Goal: Task Accomplishment & Management: Use online tool/utility

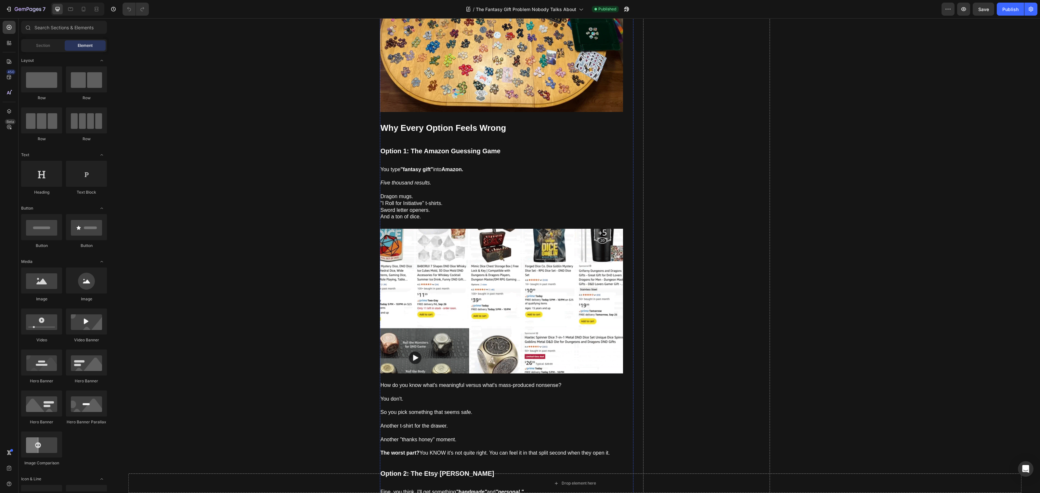
scroll to position [1185, 0]
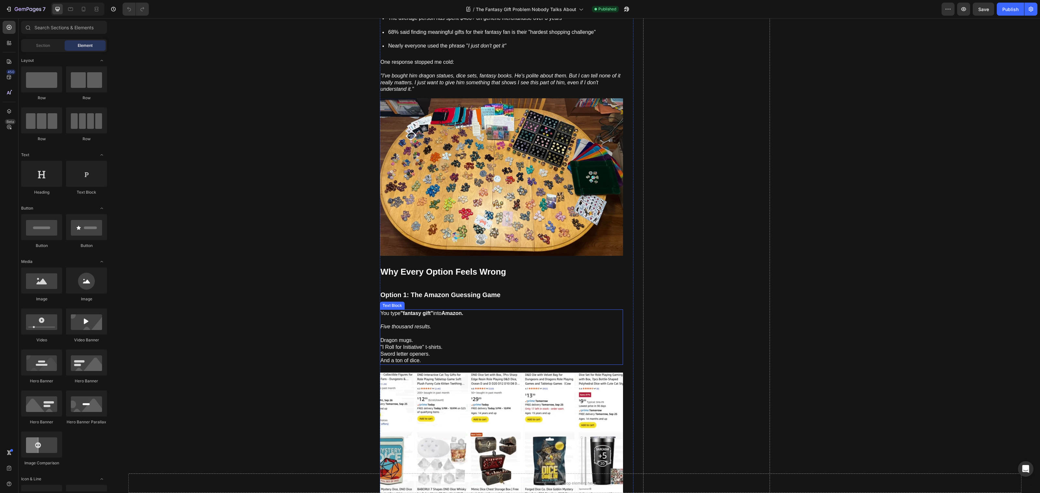
click at [406, 324] on icon "Five thousand results." at bounding box center [406, 327] width 51 height 6
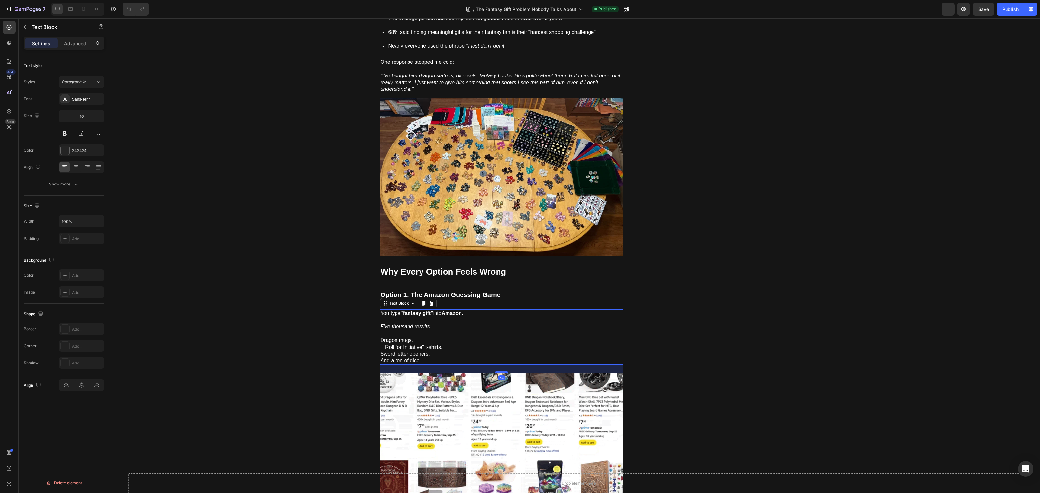
click at [406, 324] on icon "Five thousand results." at bounding box center [406, 327] width 51 height 6
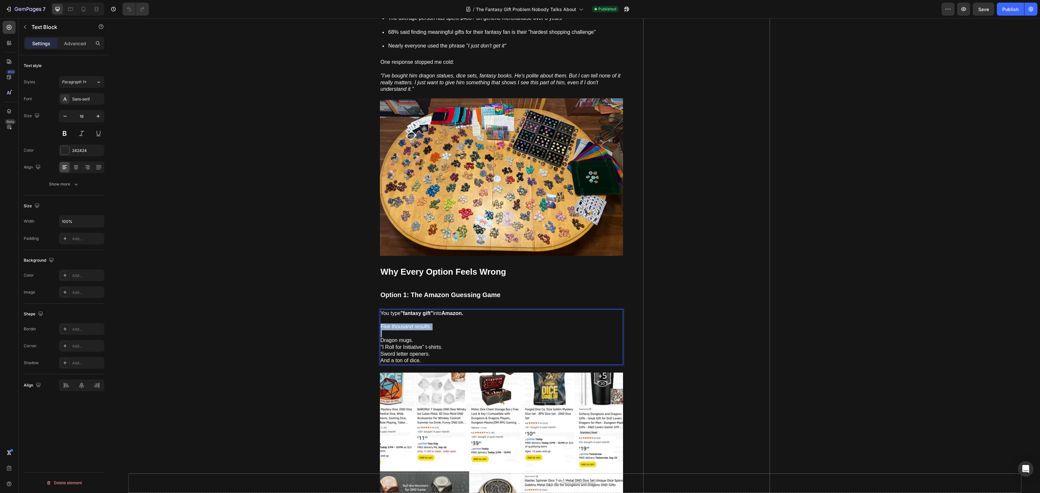
click at [406, 324] on icon "Five thousand results." at bounding box center [406, 327] width 51 height 6
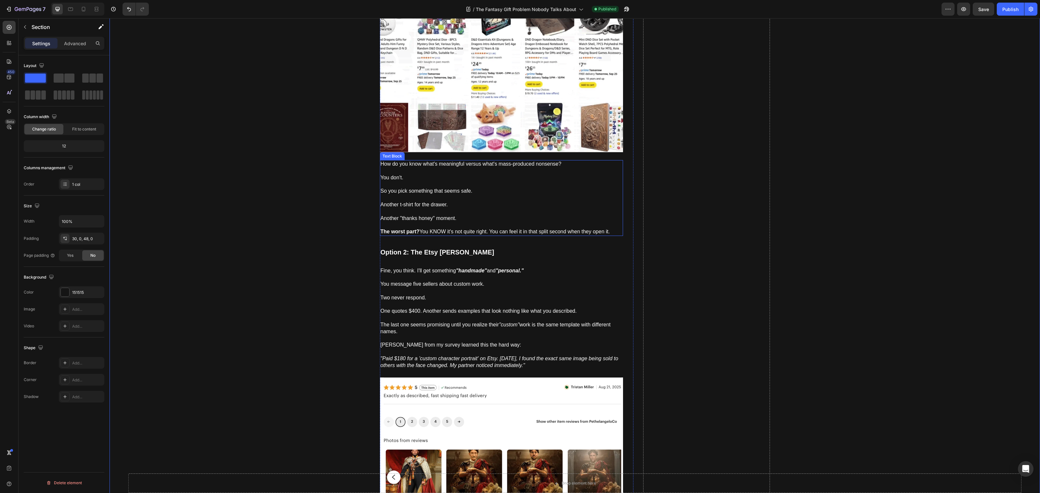
scroll to position [1567, 0]
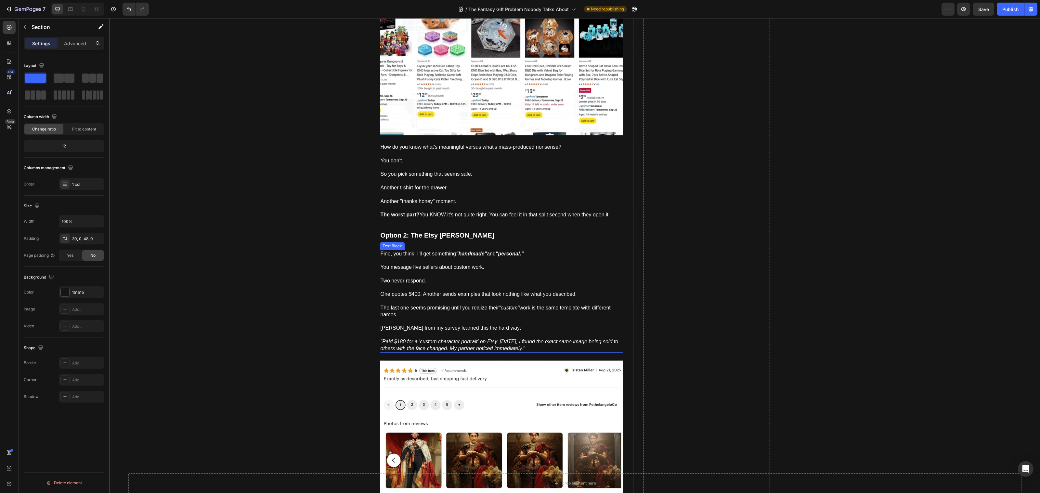
click at [541, 339] on icon ""Paid $180 for a 'custom character portrait' on Etsy. [DATE], I found the exact…" at bounding box center [500, 344] width 238 height 12
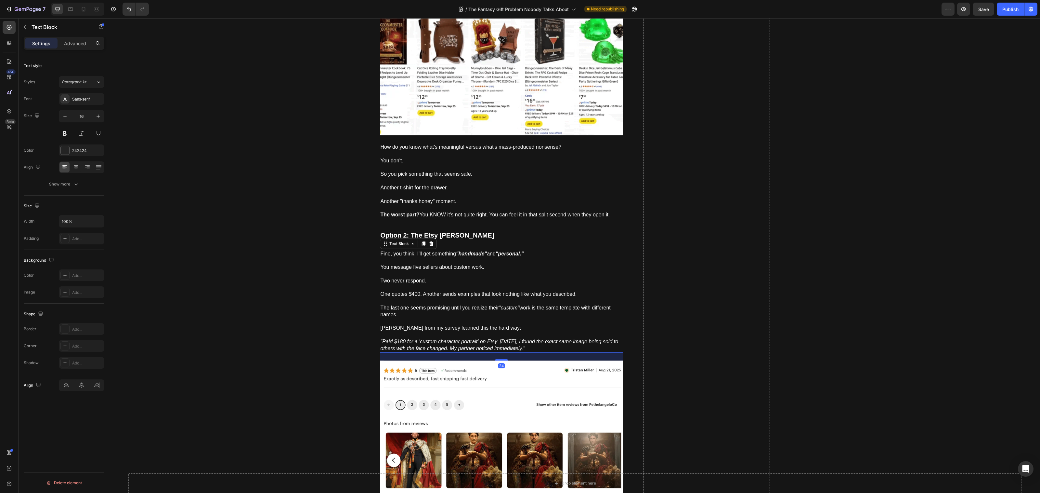
click at [541, 339] on icon ""Paid $180 for a 'custom character portrait' on Etsy. [DATE], I found the exact…" at bounding box center [500, 344] width 238 height 12
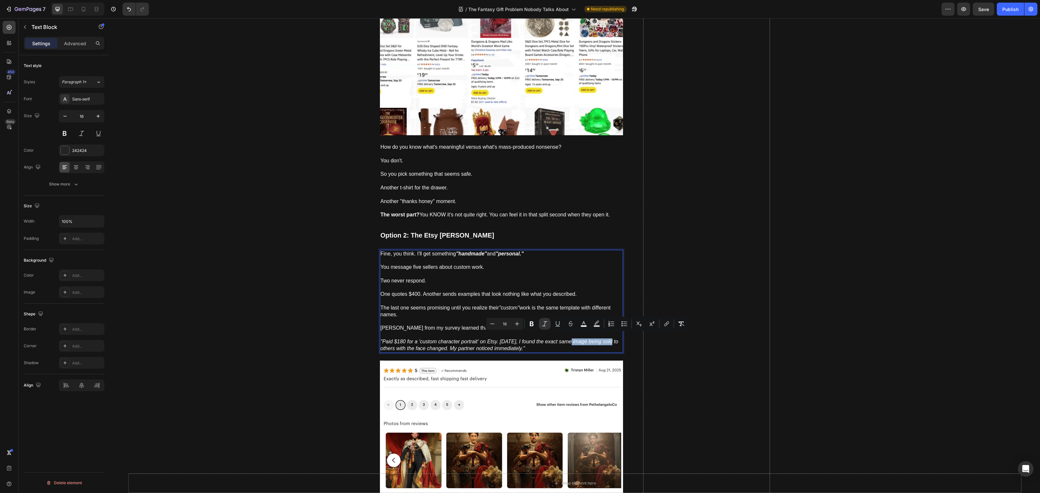
drag, startPoint x: 565, startPoint y: 337, endPoint x: 610, endPoint y: 338, distance: 44.6
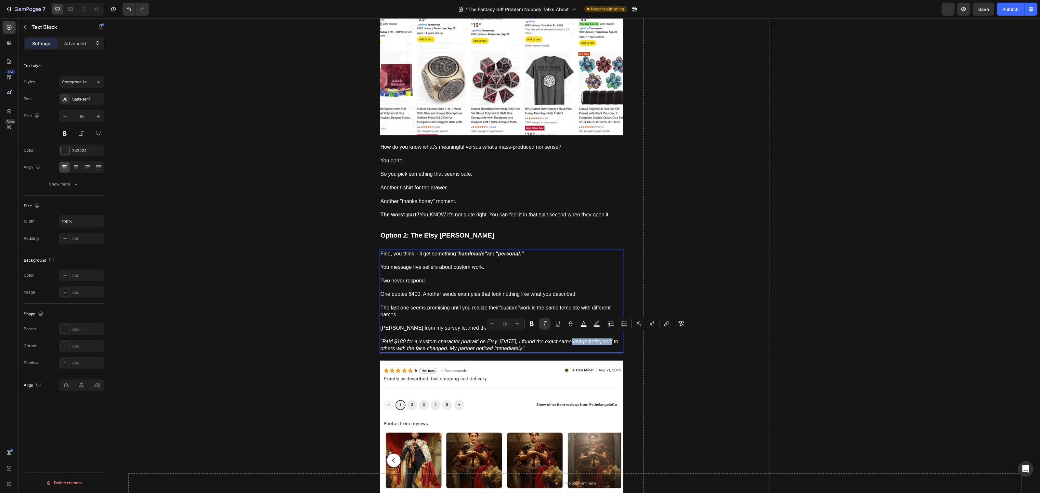
click at [610, 338] on p ""Paid $180 for a 'custom character portrait' on Etsy. [DATE], I found the exact…" at bounding box center [502, 345] width 242 height 14
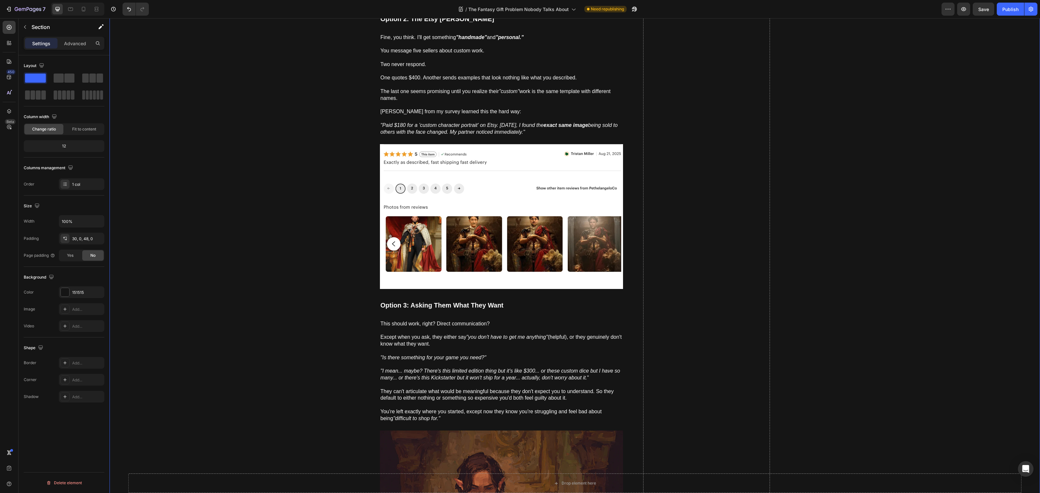
scroll to position [1784, 0]
click at [488, 388] on span "They can't articulate what would be meaningful because they don't expect you to…" at bounding box center [497, 394] width 233 height 12
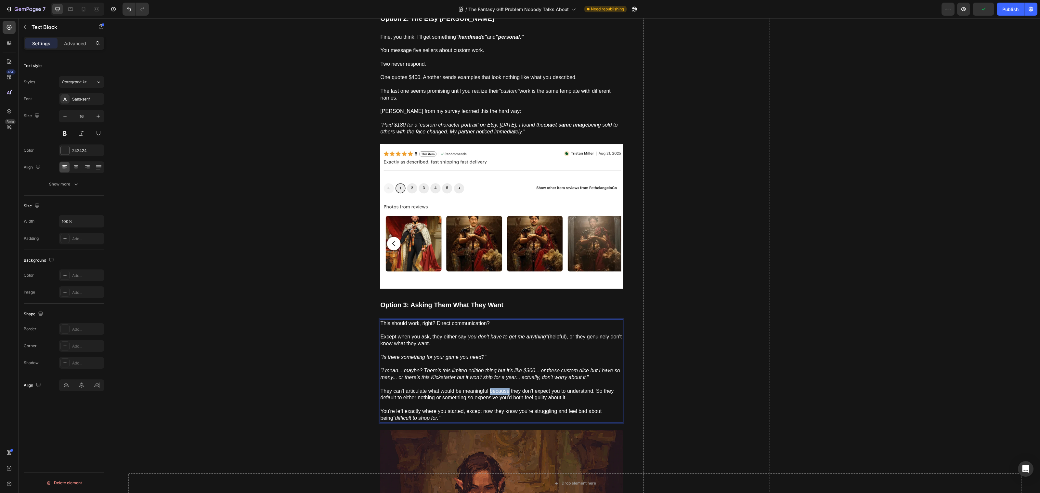
click at [488, 388] on span "They can't articulate what would be meaningful because they don't expect you to…" at bounding box center [497, 394] width 233 height 12
click at [499, 389] on span "They can't articulate what would be meaningful because they don't expect you to…" at bounding box center [497, 394] width 233 height 12
drag, startPoint x: 488, startPoint y: 387, endPoint x: 589, endPoint y: 386, distance: 101.5
click at [589, 388] on span "They can't articulate what would be meaningful because they don't expect you to…" at bounding box center [497, 394] width 233 height 12
click at [574, 395] on p "They can't articulate what would be meaningful because they don't expect you to…" at bounding box center [502, 391] width 242 height 20
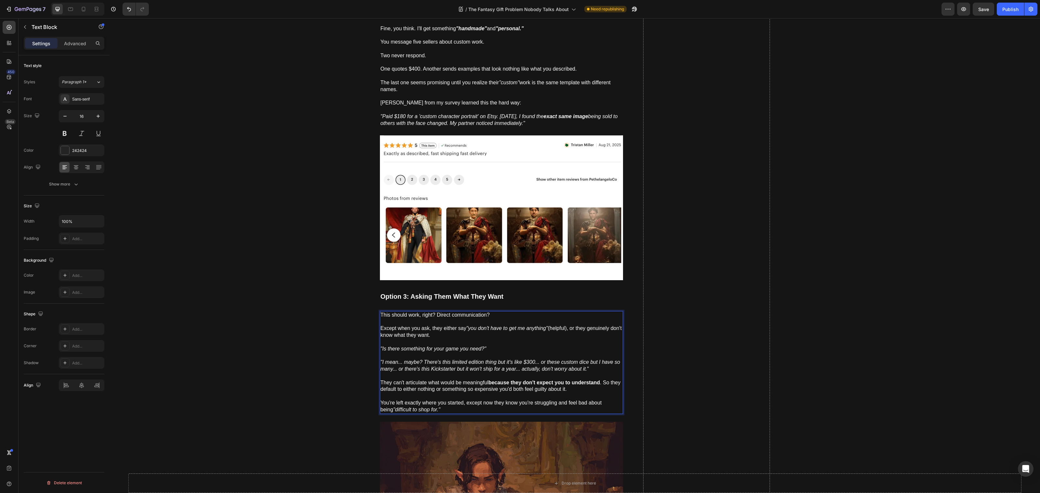
scroll to position [1793, 0]
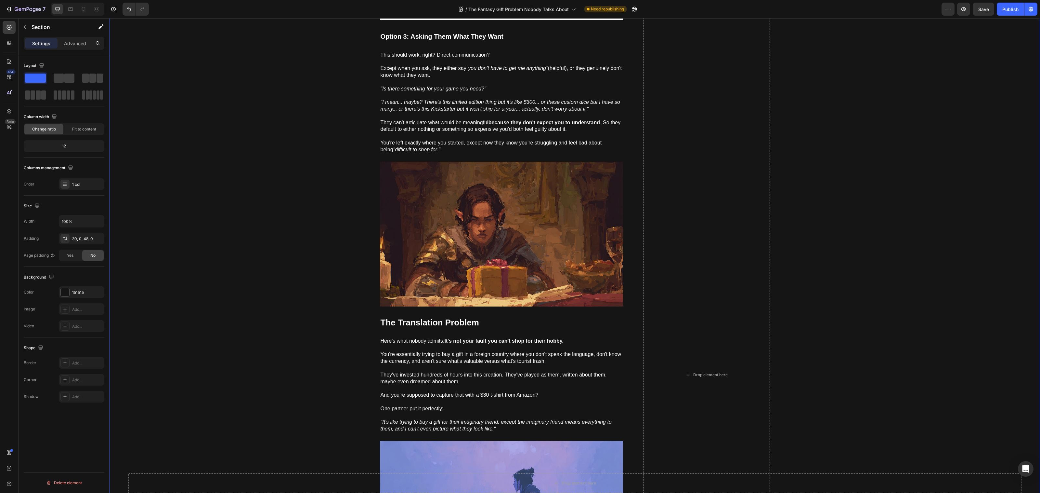
scroll to position [2079, 0]
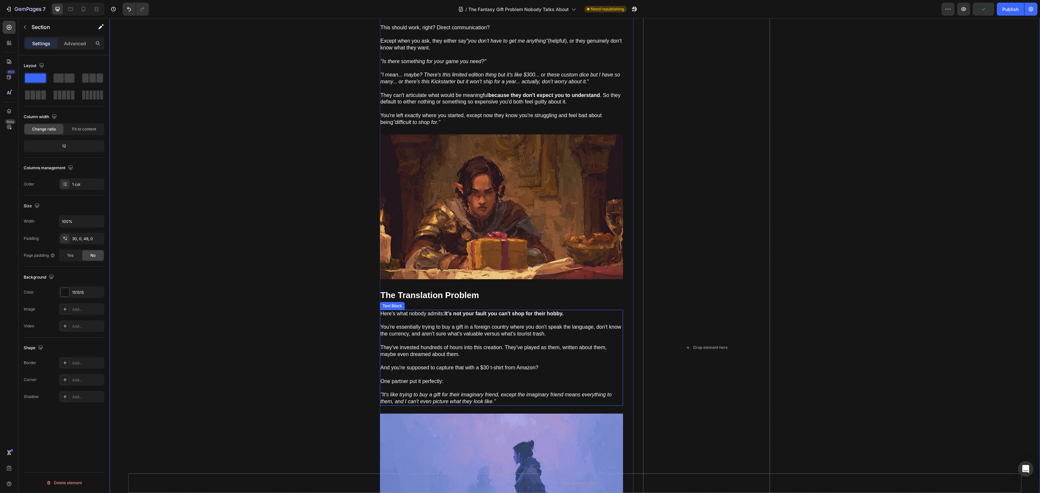
click at [493, 344] on span "They've invested hundreds of hours into this creation. They've played as them, …" at bounding box center [494, 350] width 226 height 12
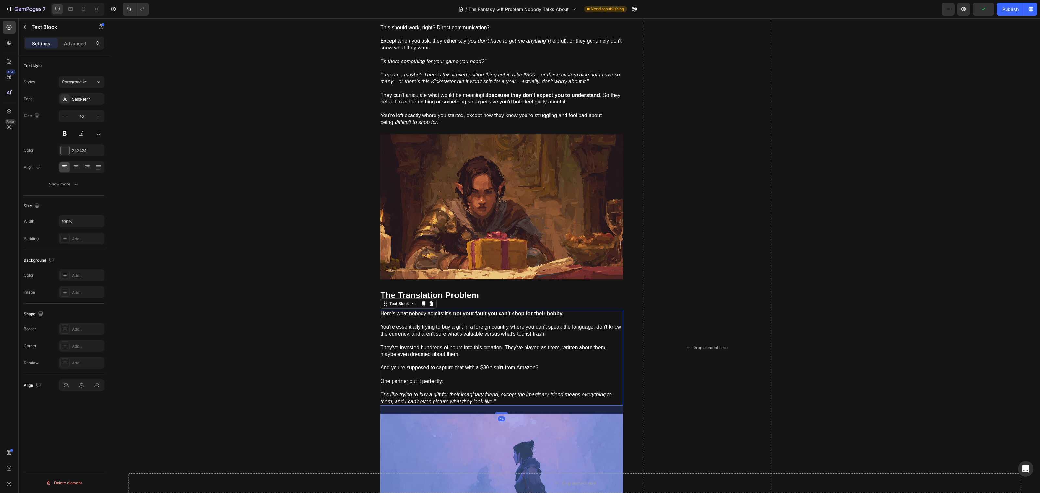
click at [493, 344] on span "They've invested hundreds of hours into this creation. They've played as them, …" at bounding box center [494, 350] width 226 height 12
click at [500, 344] on span "They've invested hundreds of hours into this creation. They've played as them, …" at bounding box center [494, 350] width 226 height 12
drag, startPoint x: 501, startPoint y: 344, endPoint x: 363, endPoint y: 343, distance: 138.2
click at [363, 343] on div "The Gift That Finally Made Him Speechless Heading How to finally give something…" at bounding box center [575, 347] width 931 height 4771
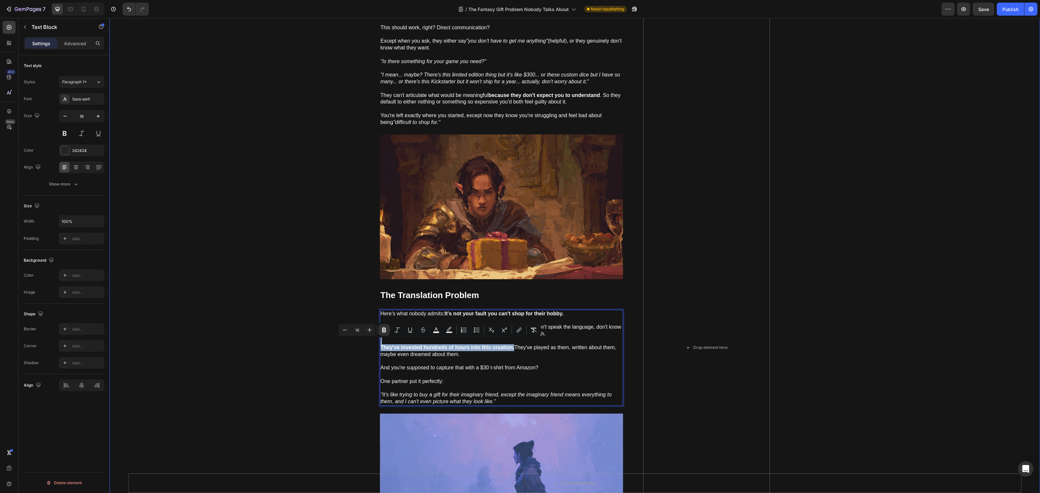
click at [321, 355] on div "The Gift That Finally Made Him Speechless Heading How to finally give something…" at bounding box center [575, 347] width 931 height 4771
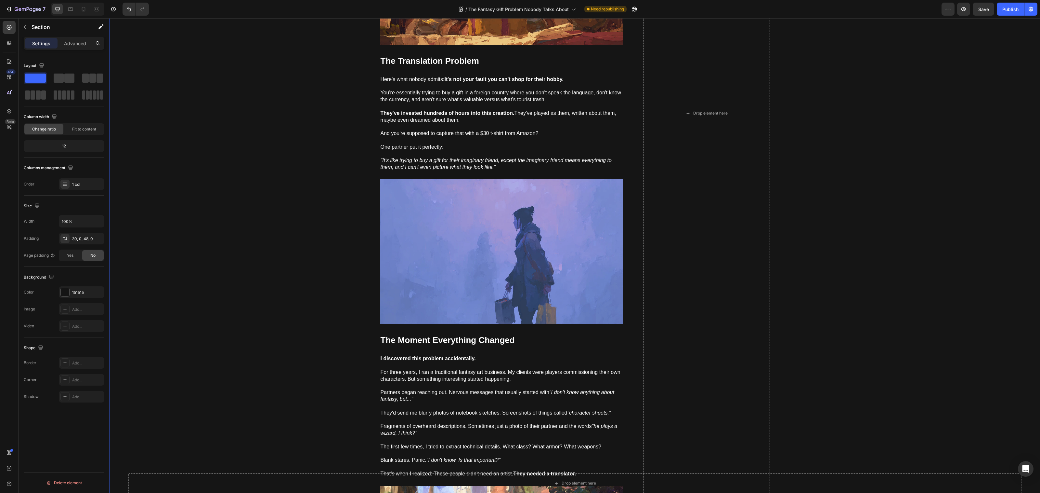
scroll to position [2415, 0]
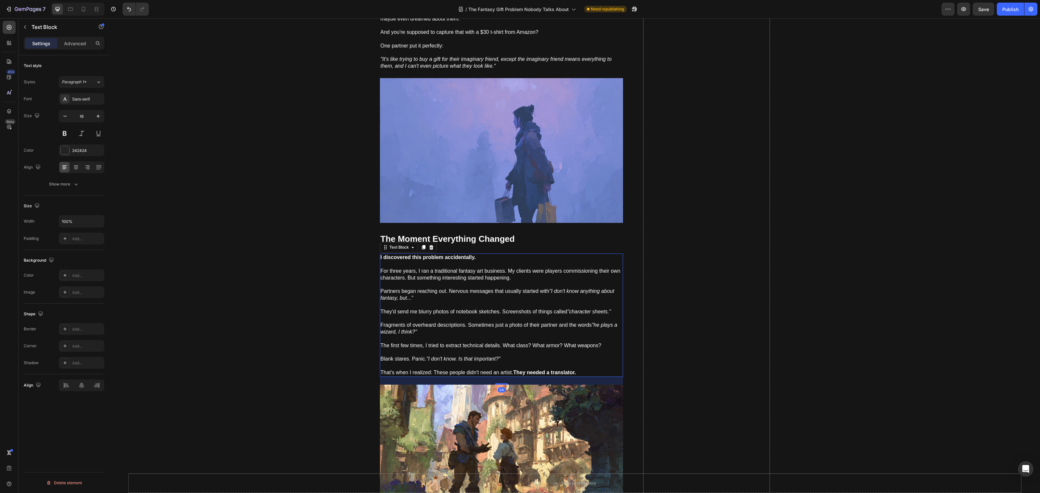
click at [428, 356] on icon ""I don't know. Is that important?"" at bounding box center [464, 359] width 74 height 6
click at [502, 369] on span "That's when I realized: These people didn't need an artist. They needed a trans…" at bounding box center [479, 372] width 196 height 6
drag, startPoint x: 423, startPoint y: 356, endPoint x: 410, endPoint y: 358, distance: 13.1
click at [410, 358] on p "Blank stares. Panic. "I don't know. Is that important?"" at bounding box center [502, 362] width 242 height 14
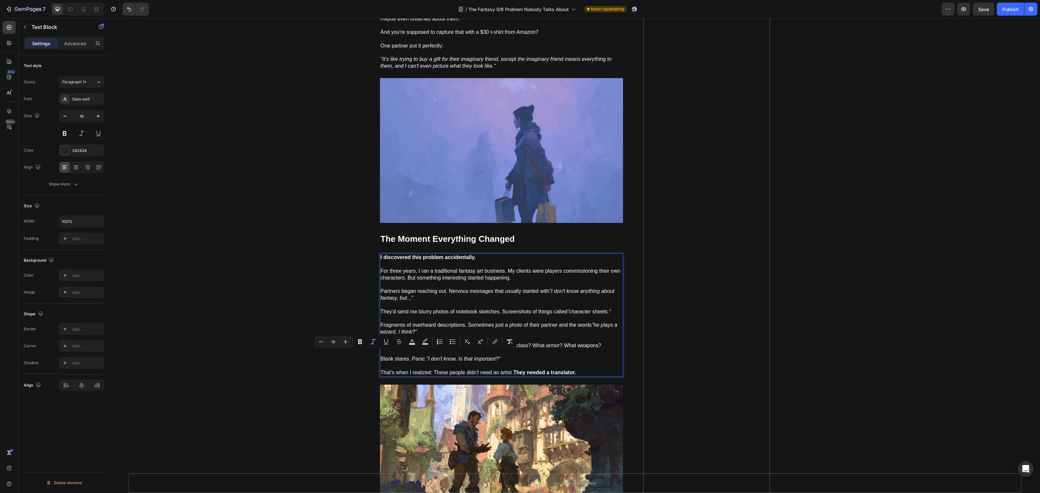
drag, startPoint x: 418, startPoint y: 359, endPoint x: 422, endPoint y: 359, distance: 3.9
click at [418, 359] on p "Blank stares. Panic. "I don't know. Is that important?"" at bounding box center [502, 362] width 242 height 14
drag, startPoint x: 398, startPoint y: 295, endPoint x: 408, endPoint y: 296, distance: 9.6
click at [408, 296] on icon ""I don't know anything about fantasy, but..."" at bounding box center [498, 294] width 234 height 12
click at [448, 309] on span "They'd send me blurry photos of notebook sketches. Screenshots of things called…" at bounding box center [496, 312] width 231 height 6
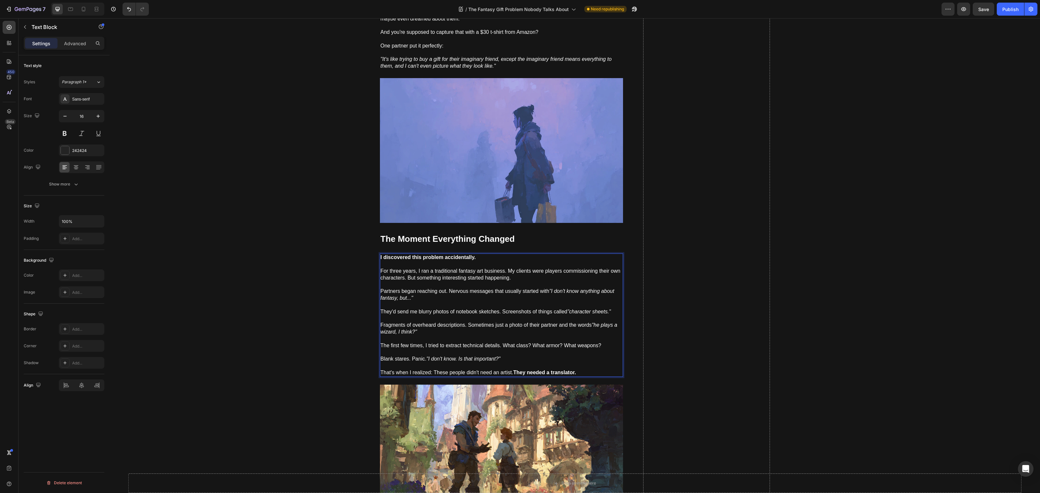
drag, startPoint x: 404, startPoint y: 274, endPoint x: 534, endPoint y: 281, distance: 129.6
click at [534, 281] on div "I discovered this problem accidentally. For three years, I ran a traditional fa…" at bounding box center [501, 314] width 243 height 123
drag, startPoint x: 516, startPoint y: 277, endPoint x: 406, endPoint y: 275, distance: 110.2
click at [406, 275] on div "I discovered this problem accidentally. For three years, I ran a traditional fa…" at bounding box center [501, 314] width 243 height 123
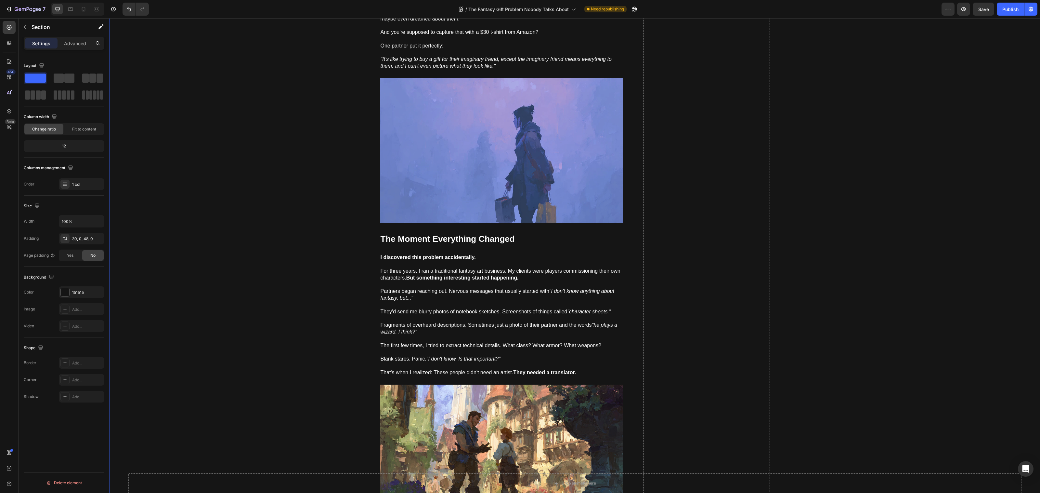
click at [345, 311] on div "The Gift That Finally Made Him Speechless Heading How to finally give something…" at bounding box center [575, 12] width 931 height 4771
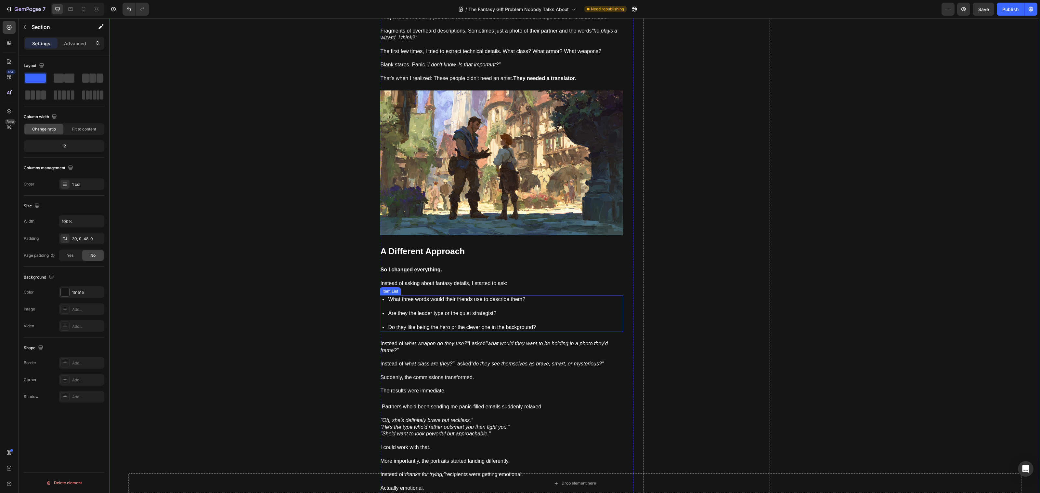
scroll to position [2732, 0]
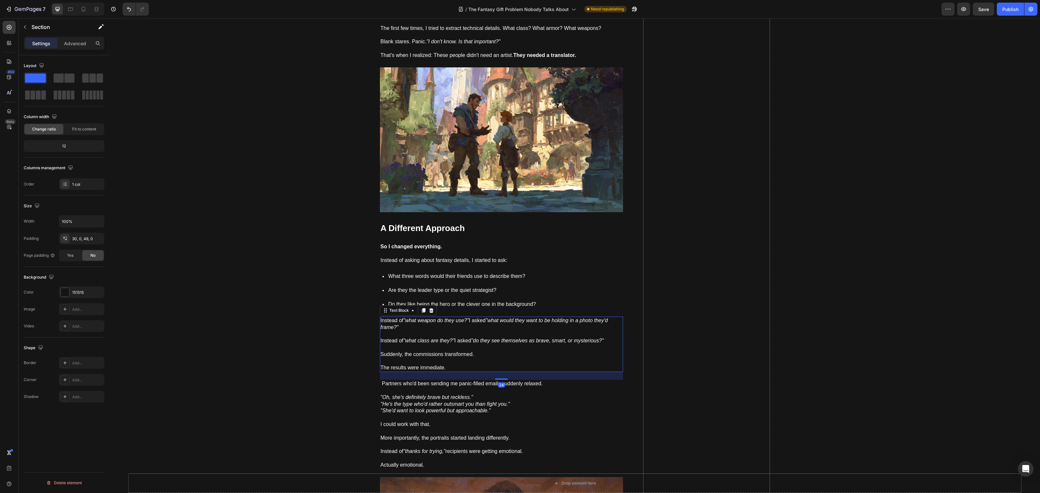
click at [419, 364] on span "The results were immediate." at bounding box center [413, 367] width 65 height 6
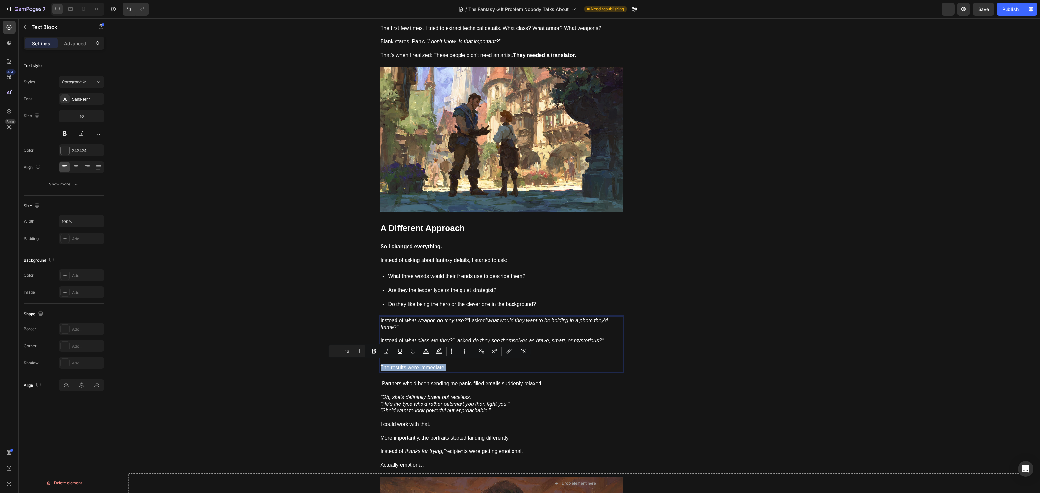
click at [419, 364] on span "The results were immediate." at bounding box center [413, 367] width 65 height 6
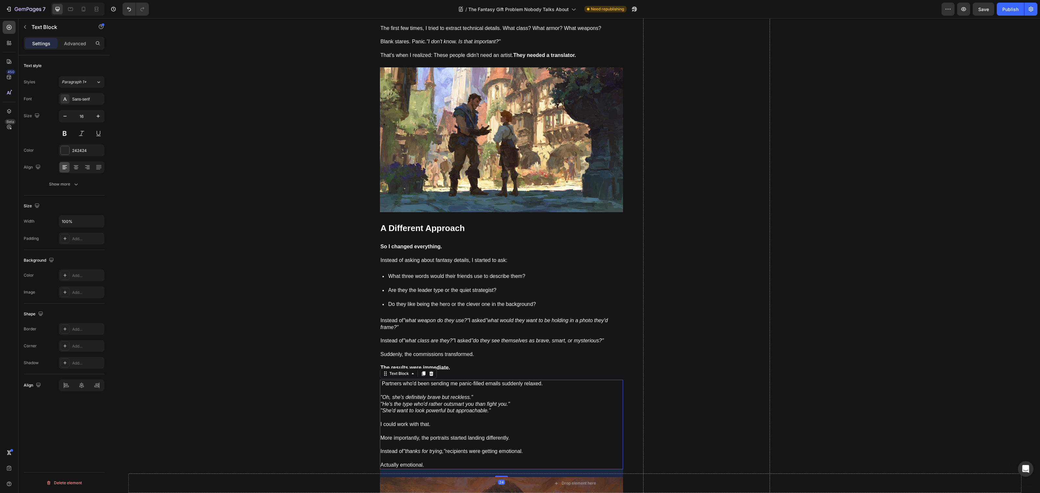
click at [405, 462] on span "Actually emotional." at bounding box center [403, 465] width 44 height 6
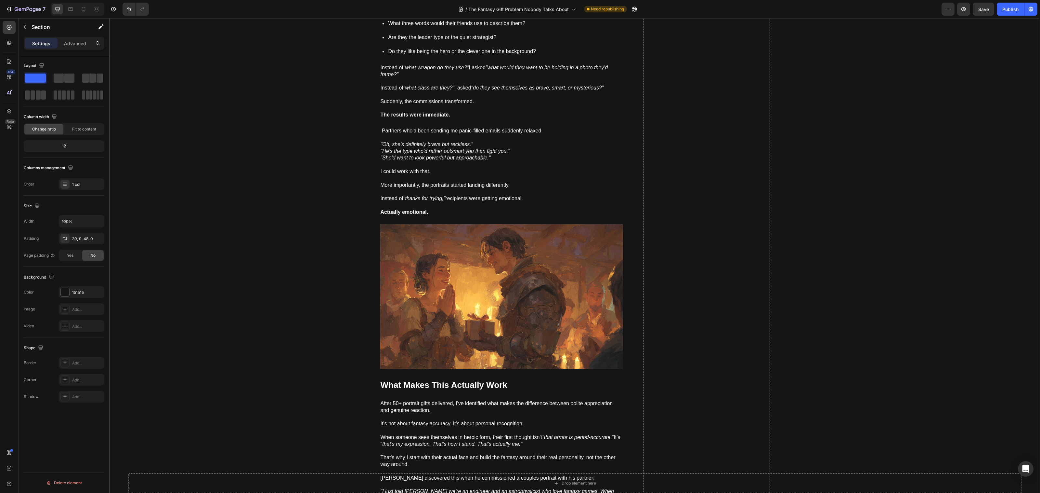
scroll to position [3145, 0]
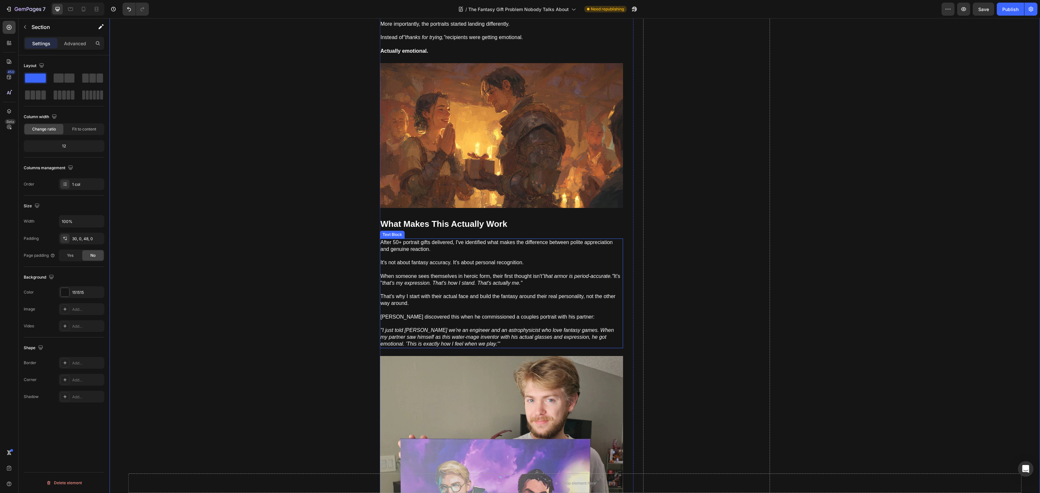
click at [451, 260] on span "It's not about fantasy accuracy. It's about personal recognition." at bounding box center [452, 262] width 143 height 6
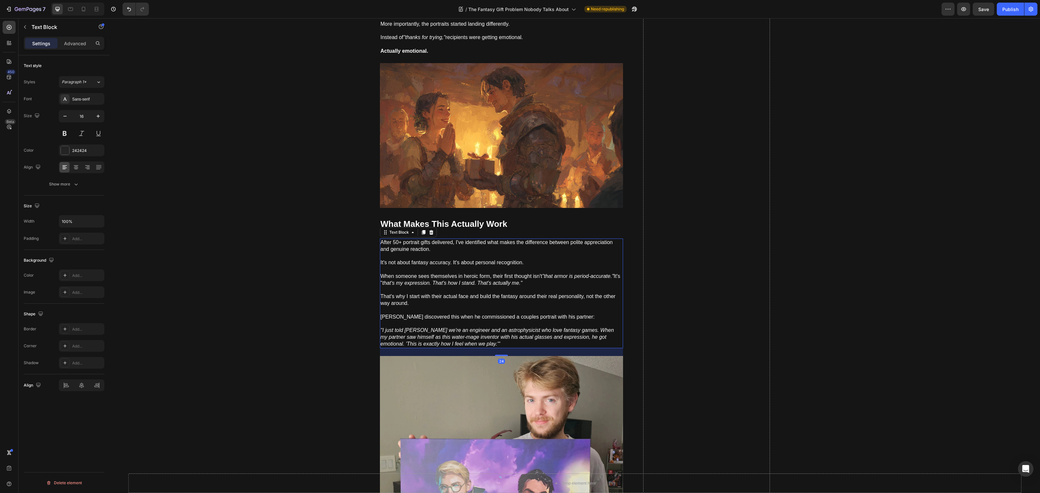
click at [451, 260] on span "It's not about fantasy accuracy. It's about personal recognition." at bounding box center [452, 262] width 143 height 6
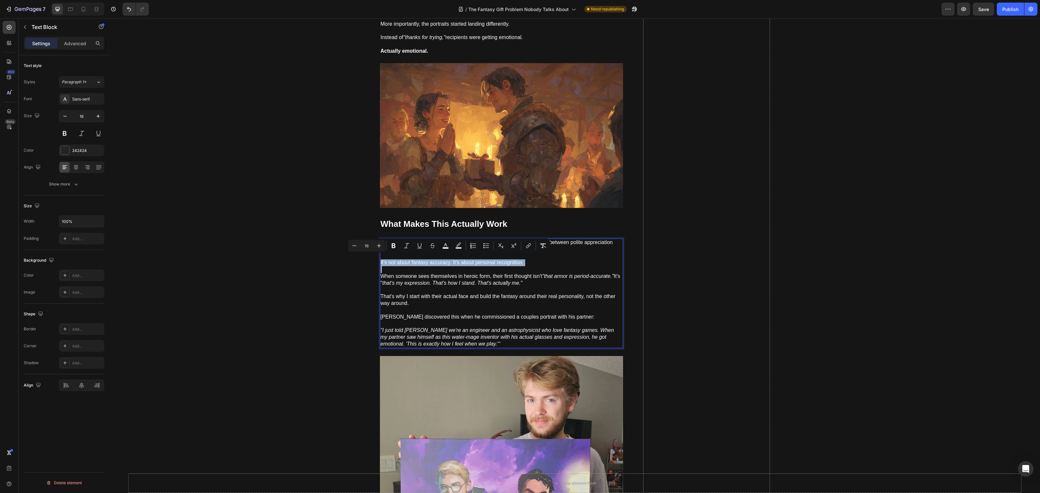
click at [542, 266] on p "When someone sees themselves in heroic form, their first thought isn't "that ar…" at bounding box center [502, 279] width 242 height 27
drag, startPoint x: 515, startPoint y: 260, endPoint x: 452, endPoint y: 262, distance: 63.1
click at [452, 262] on div "After 50+ portrait gifts delivered, I've identified what makes the difference b…" at bounding box center [501, 293] width 243 height 110
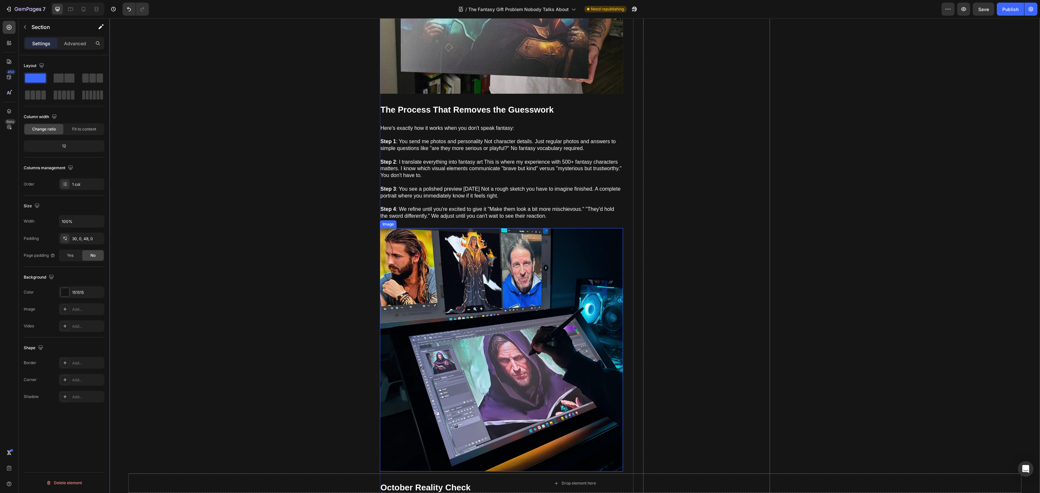
scroll to position [3834, 0]
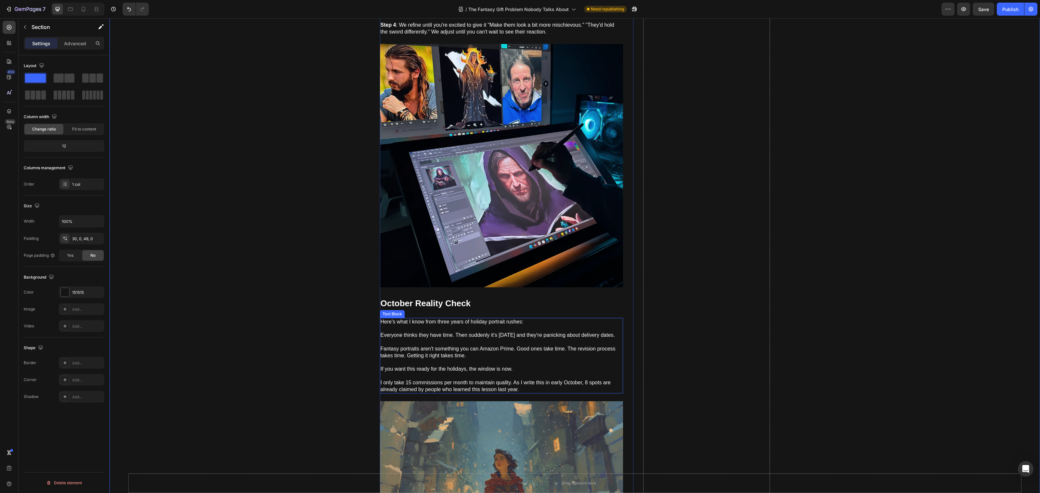
click at [443, 332] on p "Everyone thinks they have time. Then suddenly it's [DATE] and they're panicking…" at bounding box center [502, 339] width 242 height 14
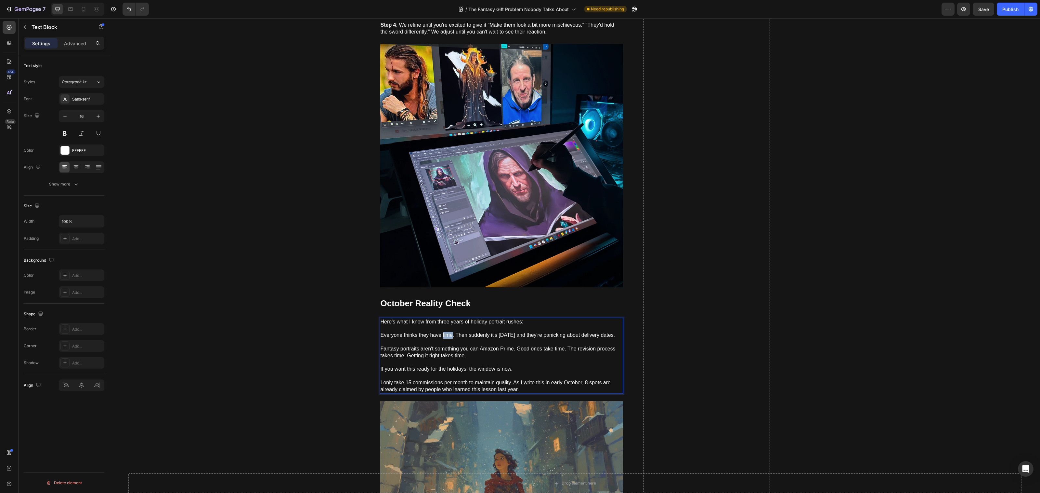
click at [443, 332] on p "Everyone thinks they have time. Then suddenly it's [DATE] and they're panicking…" at bounding box center [502, 339] width 242 height 14
click at [445, 334] on p "Everyone thinks they have time. Then suddenly it's [DATE] and they're panicking…" at bounding box center [502, 339] width 242 height 14
drag, startPoint x: 466, startPoint y: 360, endPoint x: 405, endPoint y: 360, distance: 61.5
click at [405, 360] on p "Fantasy portraits aren't something you can Amazon Prime. Good ones take time. T…" at bounding box center [502, 355] width 242 height 20
click at [439, 371] on p "If you want this ready for the holidays, the window is now." at bounding box center [502, 372] width 242 height 14
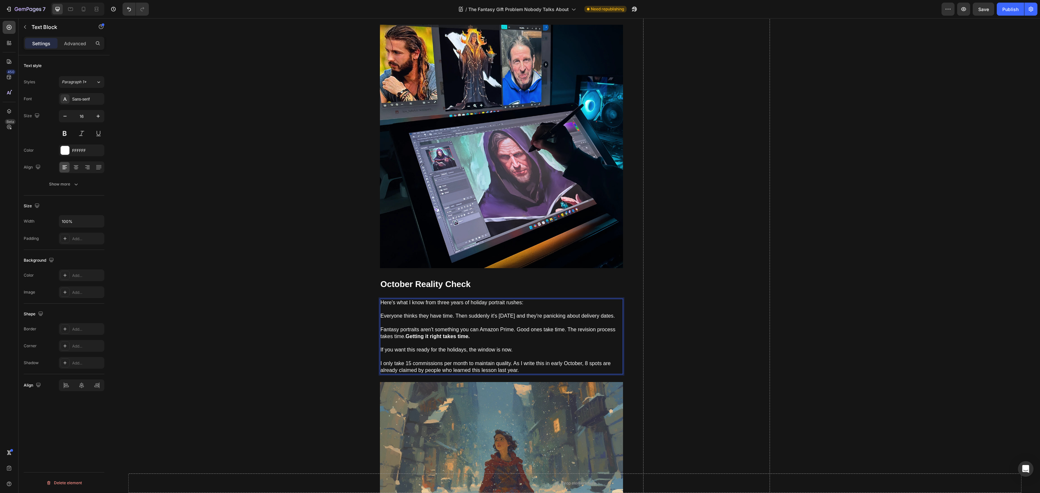
scroll to position [3858, 0]
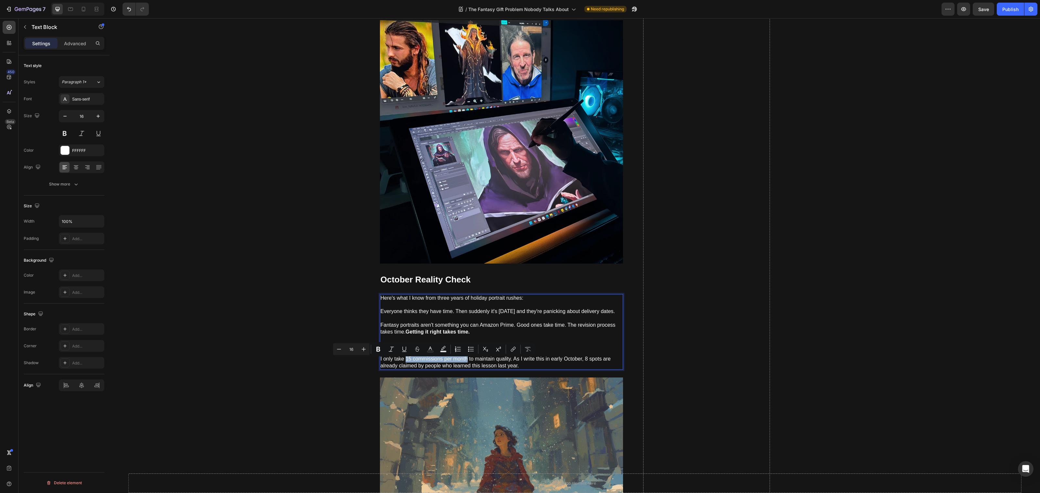
drag, startPoint x: 403, startPoint y: 363, endPoint x: 465, endPoint y: 363, distance: 61.8
click at [465, 363] on p "I only take 15 commissions per month to maintain quality. As I write this in ea…" at bounding box center [502, 362] width 242 height 14
click at [457, 369] on p "I only take 15 commissions per month to maintain quality. As I write this in ea…" at bounding box center [502, 362] width 242 height 14
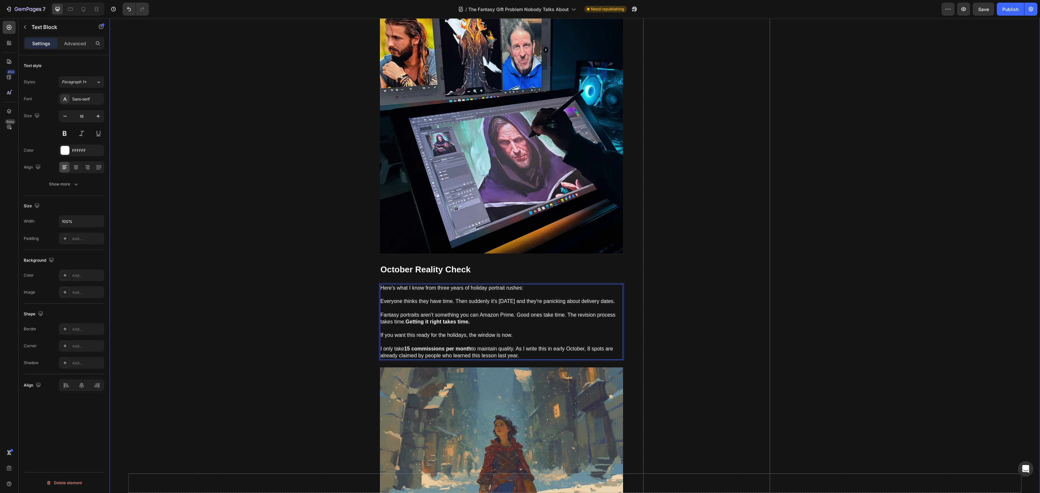
scroll to position [4106, 0]
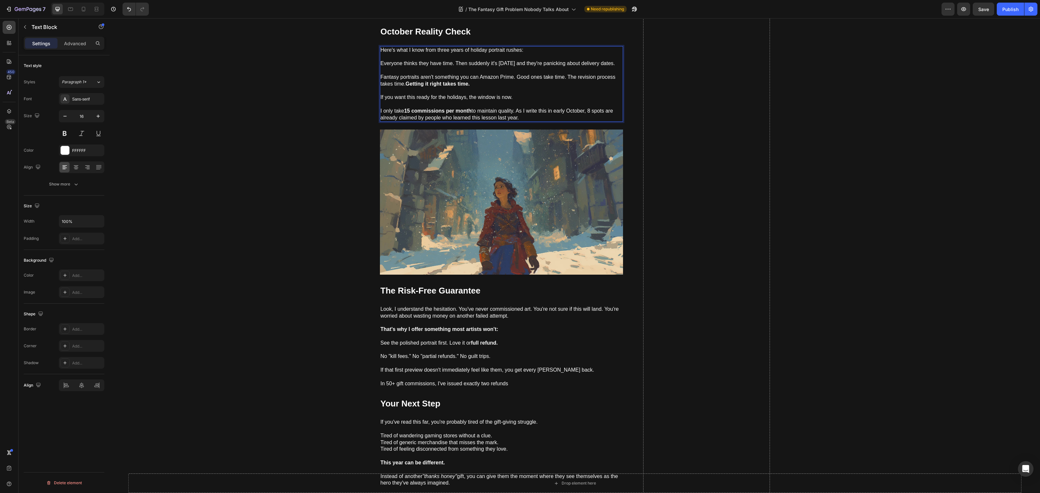
click at [410, 113] on strong "15 commissions per month" at bounding box center [437, 111] width 67 height 6
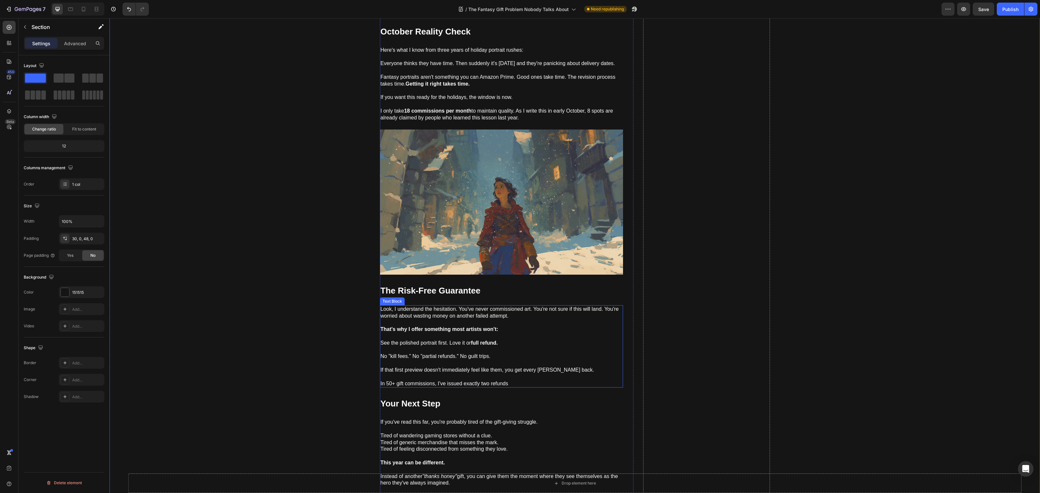
click at [426, 316] on p "Look, I understand the hesitation. You've never commissioned art. You're not su…" at bounding box center [502, 316] width 242 height 20
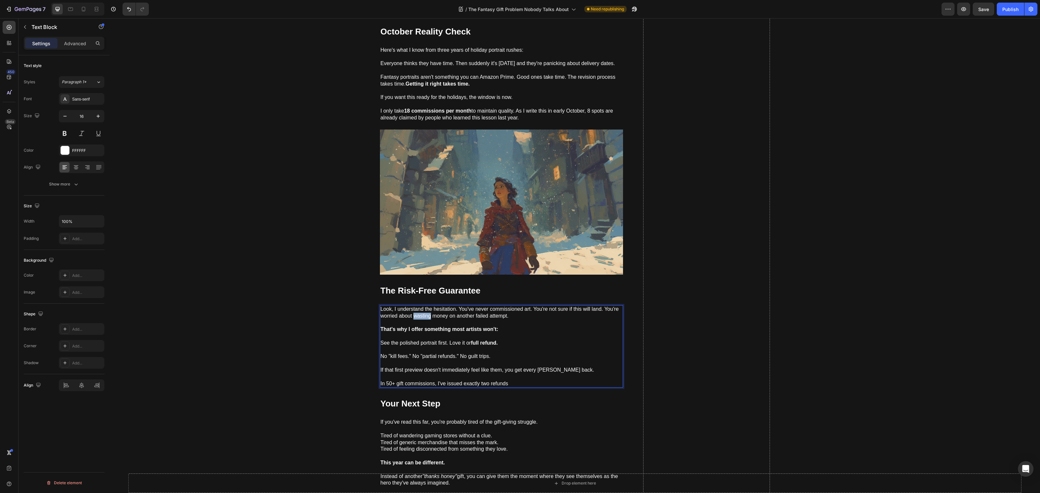
click at [426, 316] on p "Look, I understand the hesitation. You've never commissioned art. You're not su…" at bounding box center [502, 316] width 242 height 20
click at [442, 315] on p "Look, I understand the hesitation. You've never commissioned art. You're not su…" at bounding box center [502, 316] width 242 height 20
drag, startPoint x: 530, startPoint y: 314, endPoint x: 457, endPoint y: 313, distance: 72.8
click at [457, 313] on p "Look, I understand the hesitation. You've never commissioned art. You're not su…" at bounding box center [502, 316] width 242 height 20
click at [501, 325] on p "Look, I understand the hesitation. You've never commissioned art. You're not su…" at bounding box center [502, 316] width 242 height 20
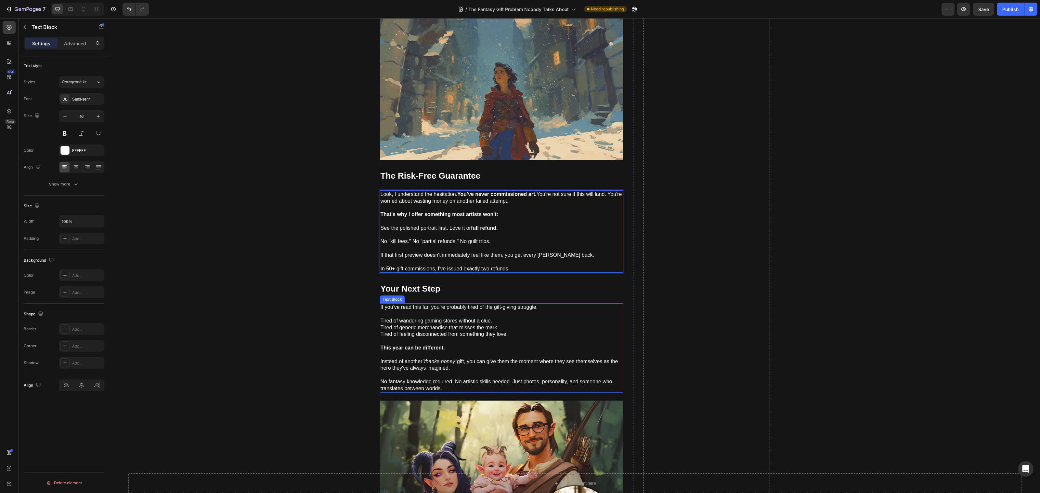
scroll to position [4223, 0]
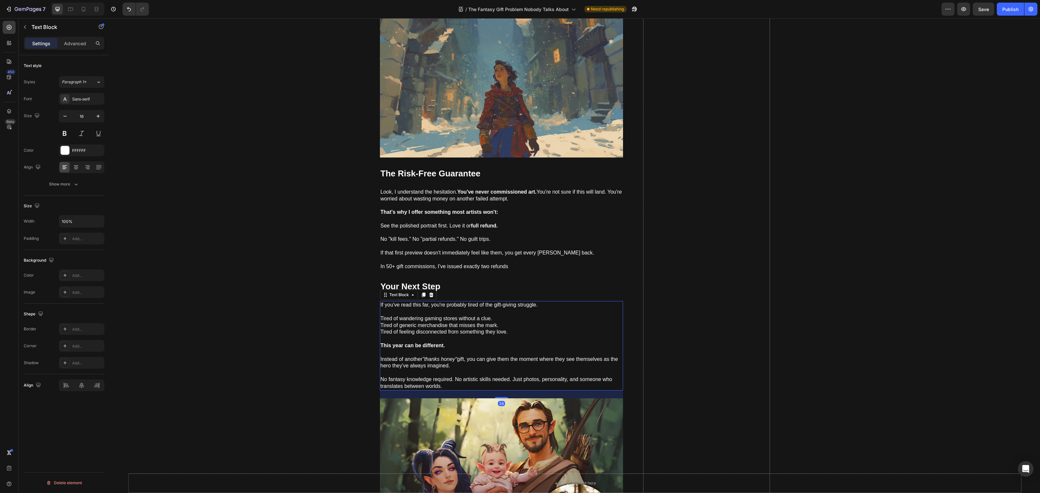
click at [475, 332] on p "Tired of feeling disconnected from something they love." at bounding box center [502, 335] width 242 height 14
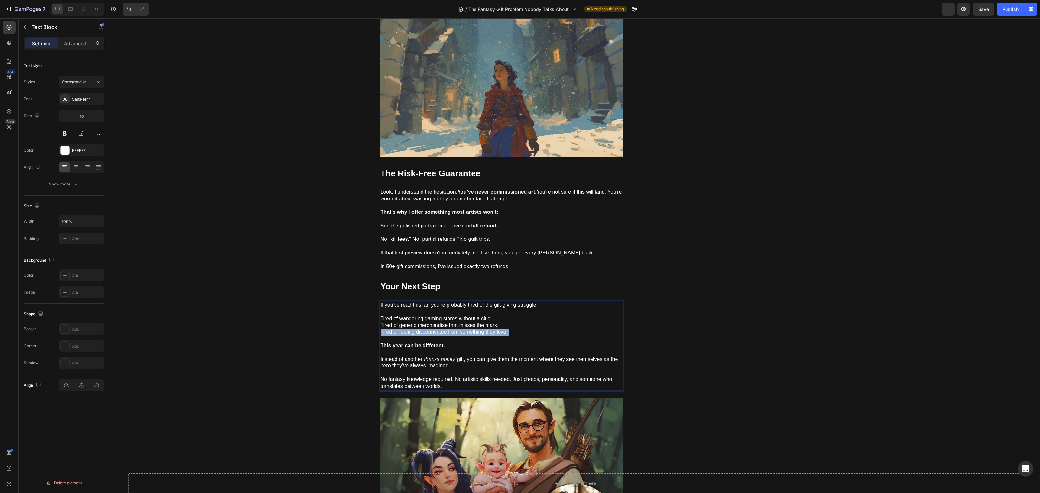
click at [475, 332] on p "Tired of feeling disconnected from something they love." at bounding box center [502, 335] width 242 height 14
click at [537, 348] on p "This year can be different." at bounding box center [502, 345] width 242 height 7
drag, startPoint x: 451, startPoint y: 383, endPoint x: 345, endPoint y: 384, distance: 105.4
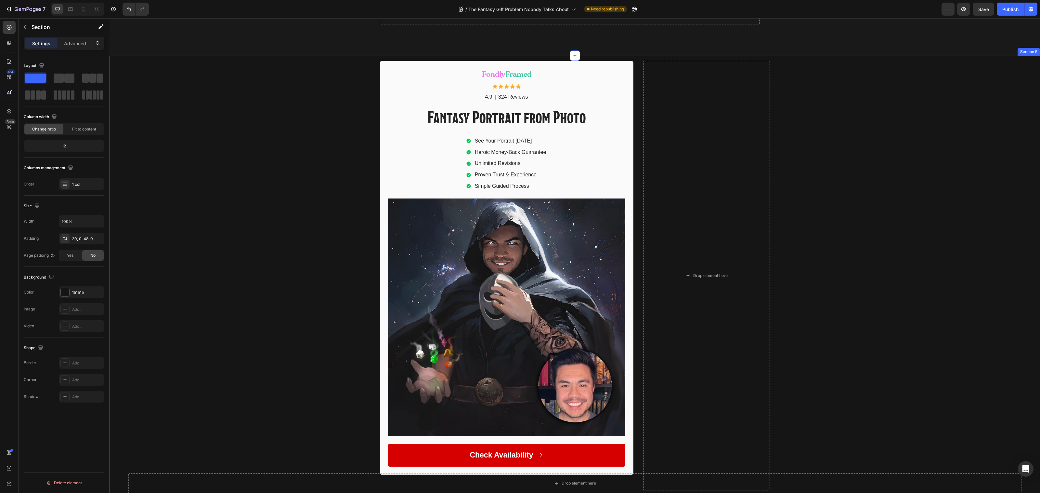
scroll to position [5647, 0]
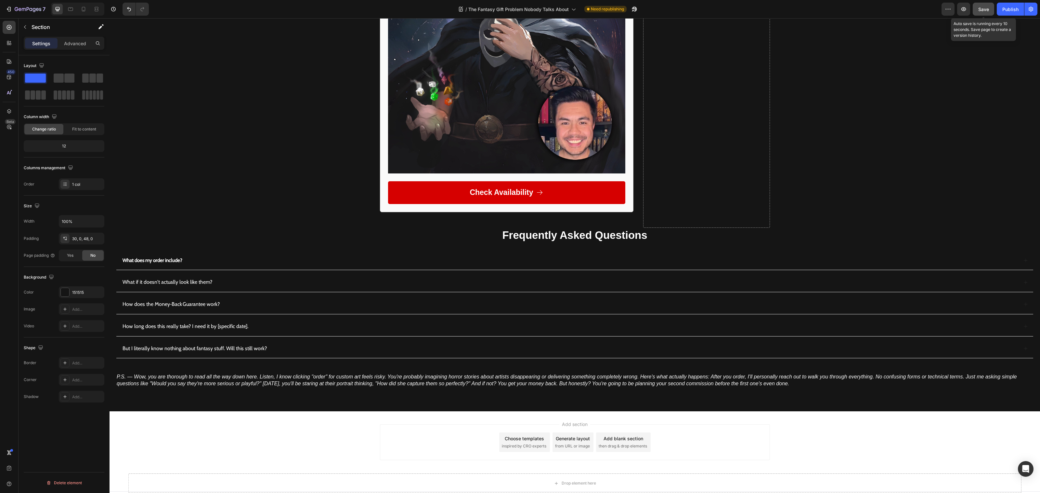
click at [981, 13] on button "Save" at bounding box center [983, 9] width 21 height 13
click at [1009, 12] on div "Publish" at bounding box center [1011, 9] width 16 height 7
